Goal: Information Seeking & Learning: Check status

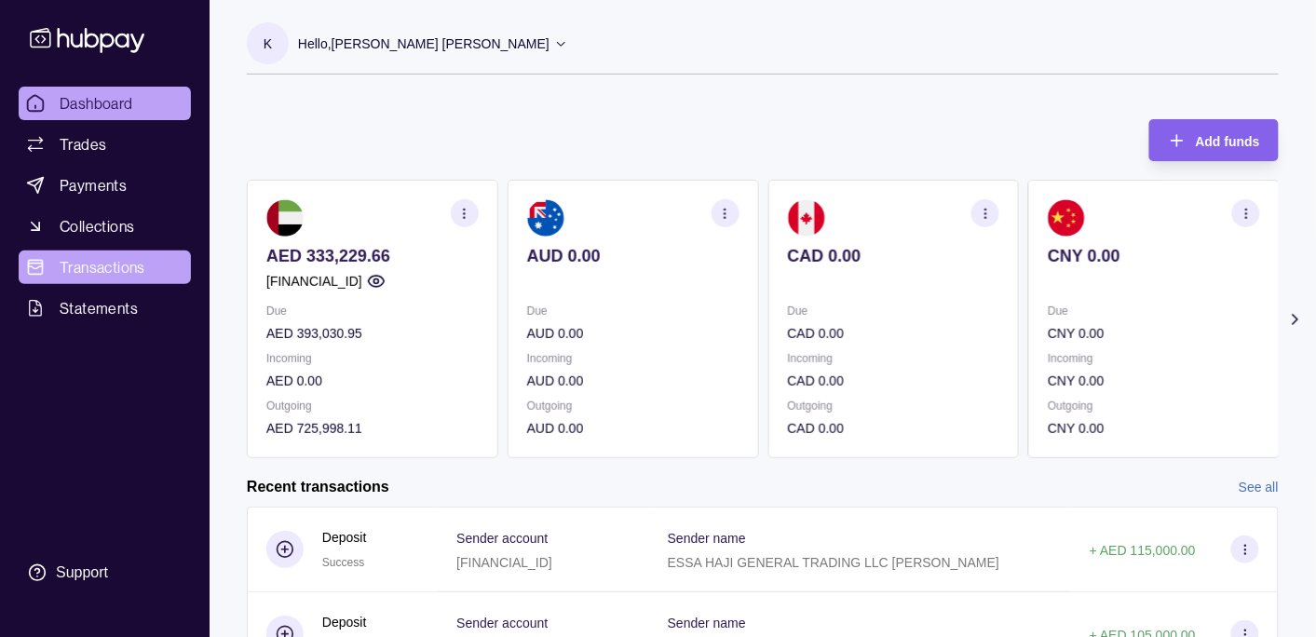
click at [105, 262] on span "Transactions" at bounding box center [103, 267] width 86 height 22
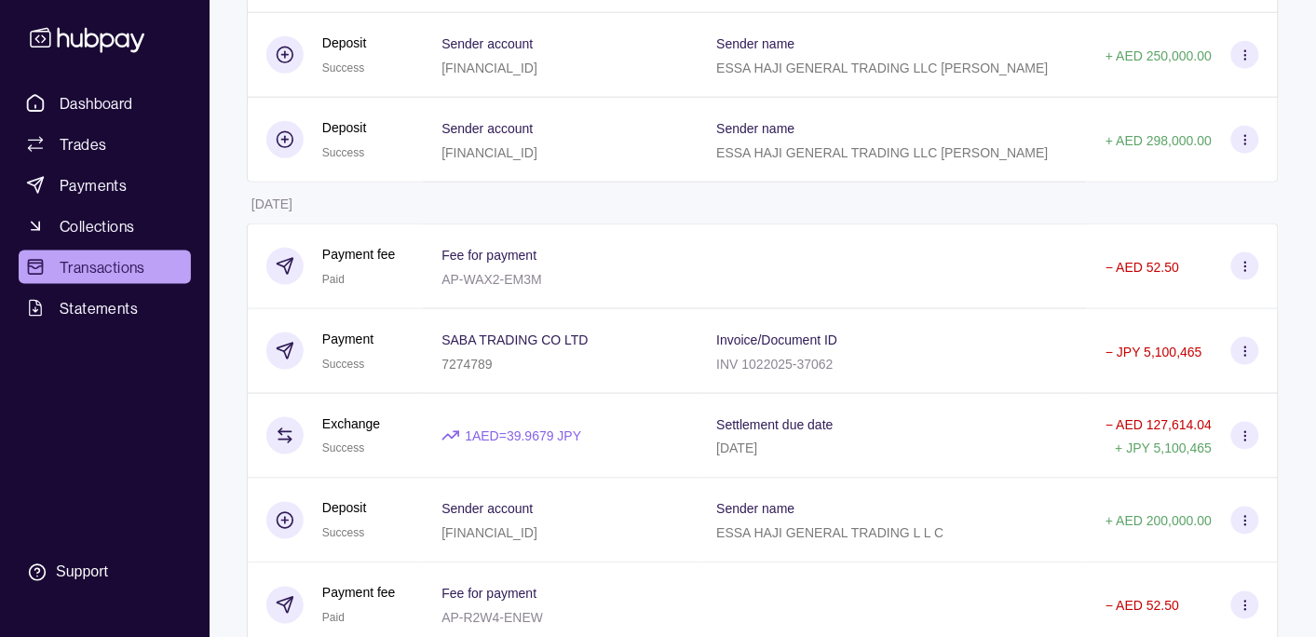
scroll to position [2450, 0]
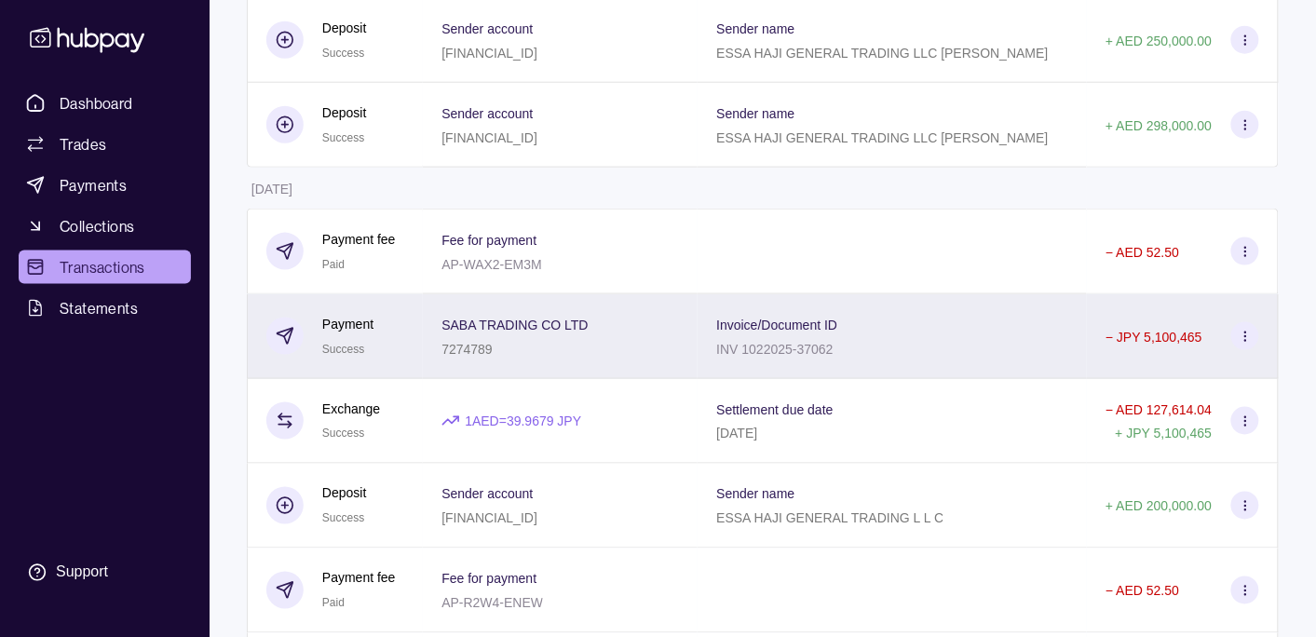
click at [622, 344] on div "SABA TRADING CO LTD 7274789" at bounding box center [559, 336] width 237 height 47
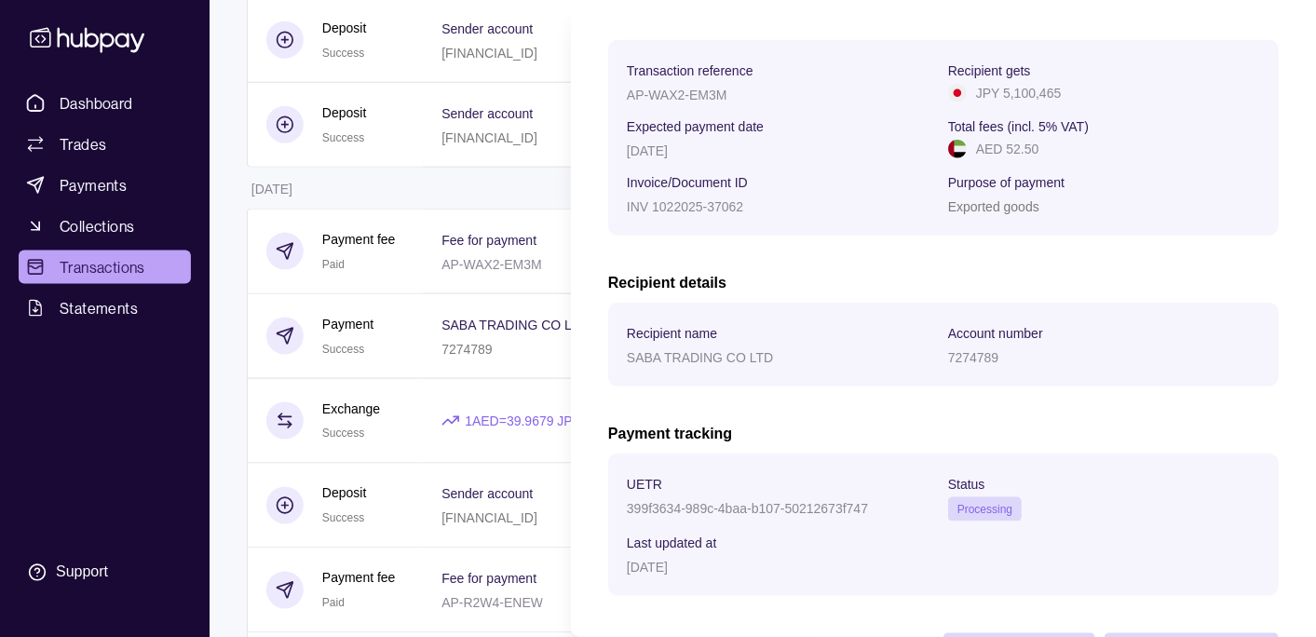
scroll to position [337, 0]
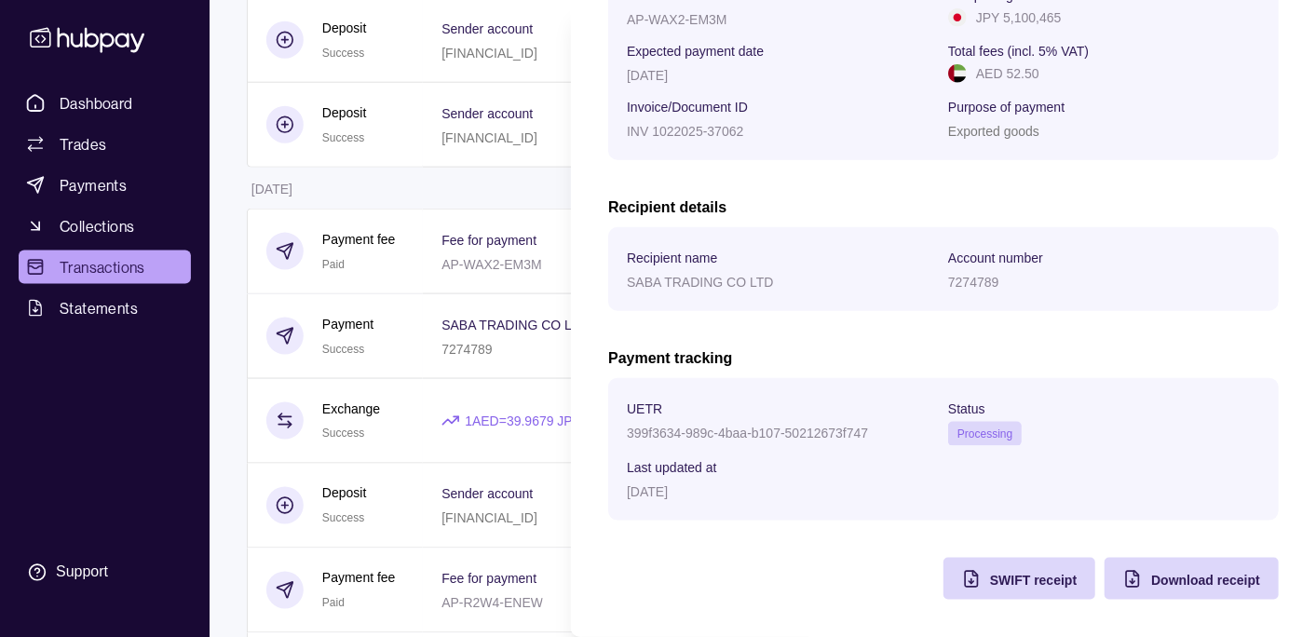
drag, startPoint x: 433, startPoint y: 176, endPoint x: 448, endPoint y: 183, distance: 16.7
click at [432, 177] on html "Dashboard Trades Payments Collections Transactions Statements Support K Hello, …" at bounding box center [658, 380] width 1316 height 5660
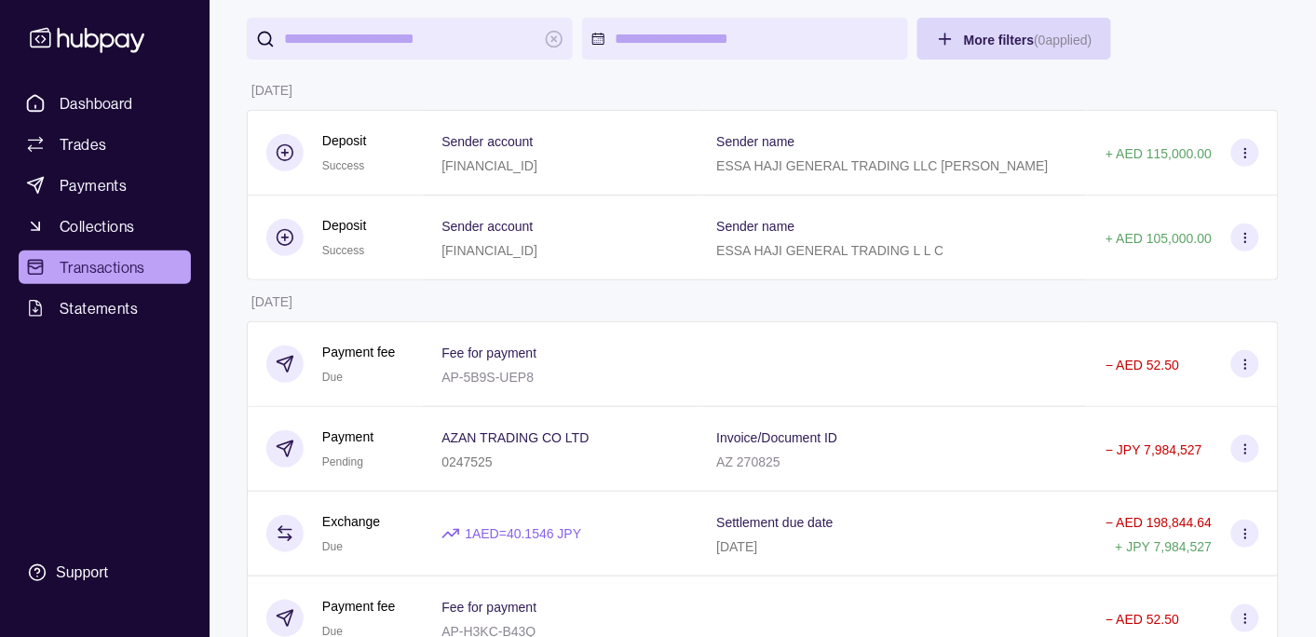
scroll to position [0, 0]
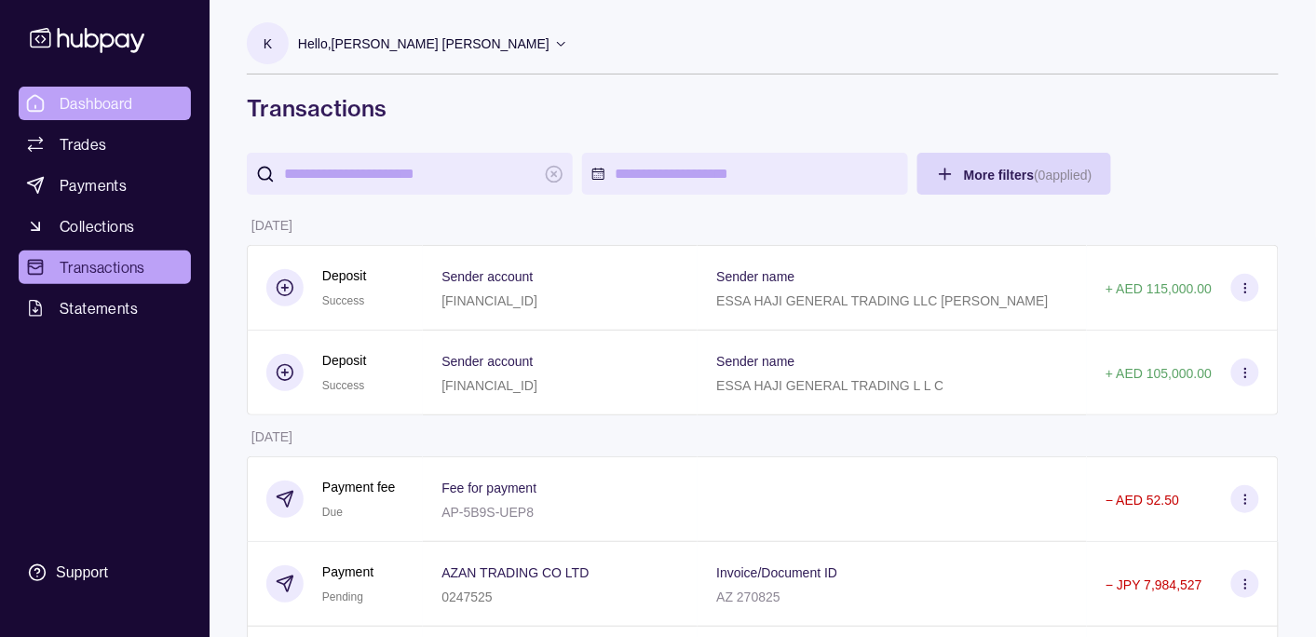
click at [100, 94] on span "Dashboard" at bounding box center [97, 103] width 74 height 22
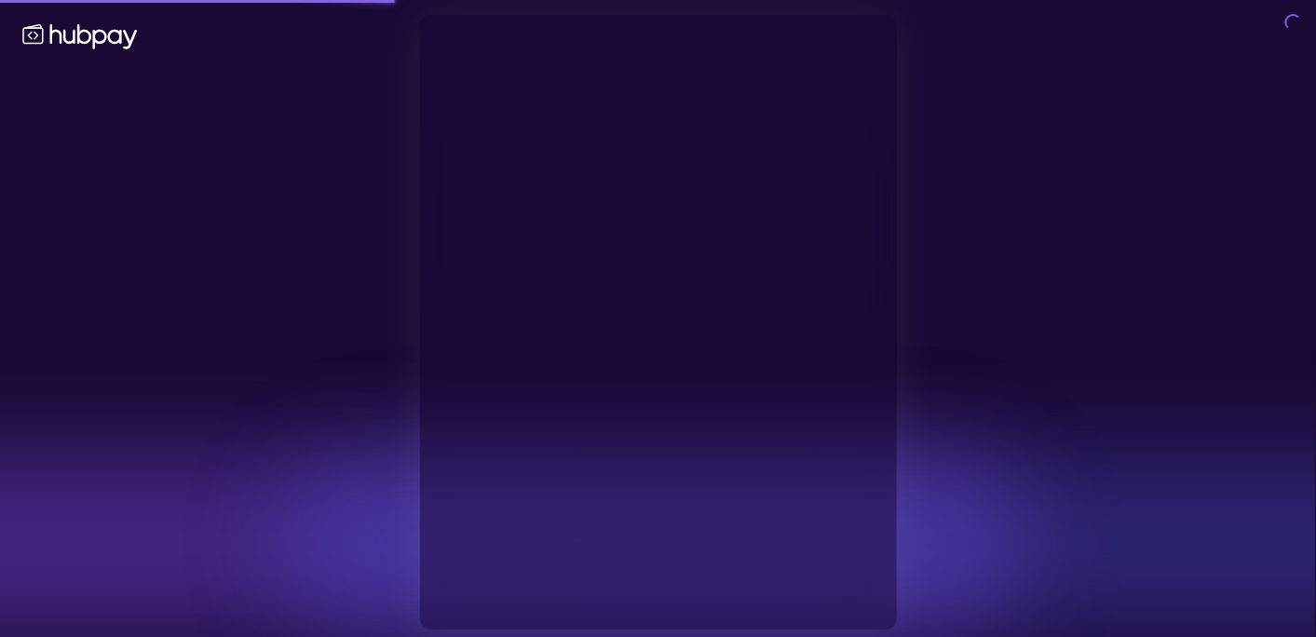
type input "**********"
